Goal: Information Seeking & Learning: Learn about a topic

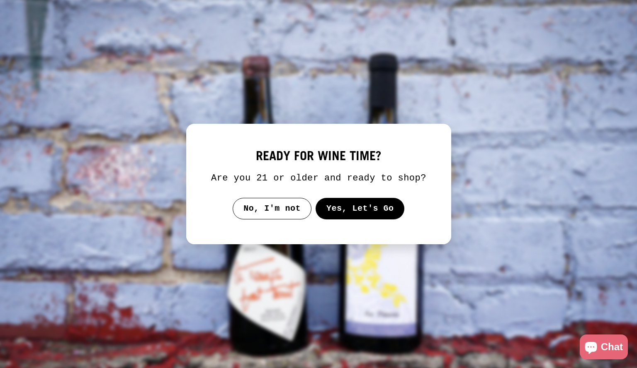
click at [350, 205] on button "Yes, Let's Go" at bounding box center [359, 209] width 89 height 22
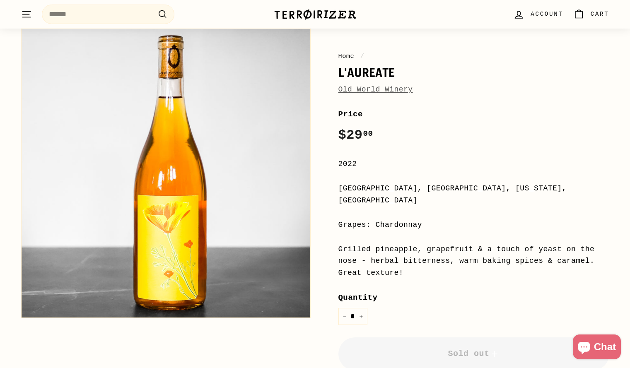
scroll to position [57, 0]
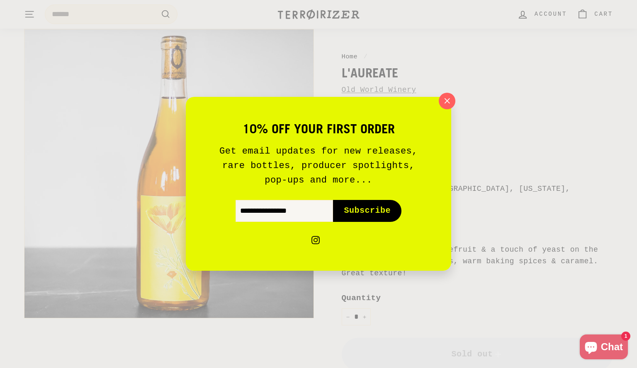
drag, startPoint x: 608, startPoint y: 252, endPoint x: 336, endPoint y: 199, distance: 277.5
click at [446, 101] on icon "button" at bounding box center [447, 101] width 12 height 12
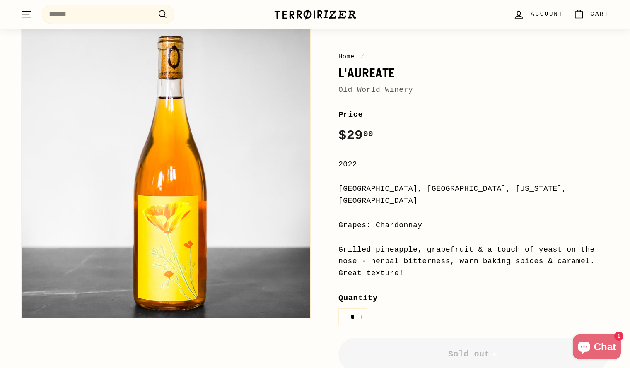
click at [512, 244] on div "Grilled pineapple, grapefruit & a touch of yeast on the nose - herbal bitternes…" at bounding box center [474, 262] width 271 height 36
drag, startPoint x: 612, startPoint y: 251, endPoint x: 338, endPoint y: 192, distance: 280.6
click at [338, 192] on div "Home / L'Aureate Old World Winery Home / L'Aureate Old World Winery Price Regul…" at bounding box center [316, 247] width 622 height 444
copy div "[GEOGRAPHIC_DATA], [GEOGRAPHIC_DATA], [US_STATE], [GEOGRAPHIC_DATA] Grapes: Cha…"
drag, startPoint x: 400, startPoint y: 74, endPoint x: 330, endPoint y: 77, distance: 70.9
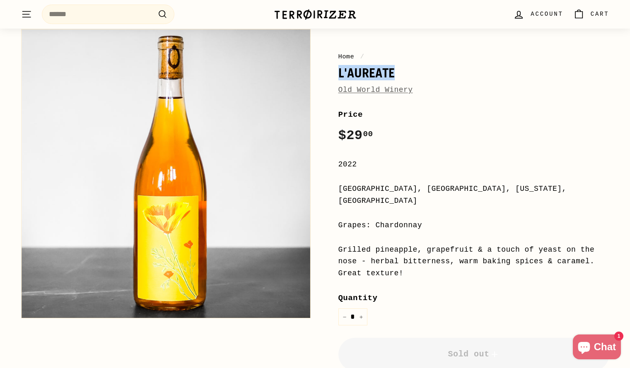
click at [330, 77] on div "Home / L'Aureate Old World Winery Price Regular price $29 00 $29.00 / 2022 [GEO…" at bounding box center [465, 241] width 290 height 432
copy h1 "L'Aureate"
